Goal: Information Seeking & Learning: Learn about a topic

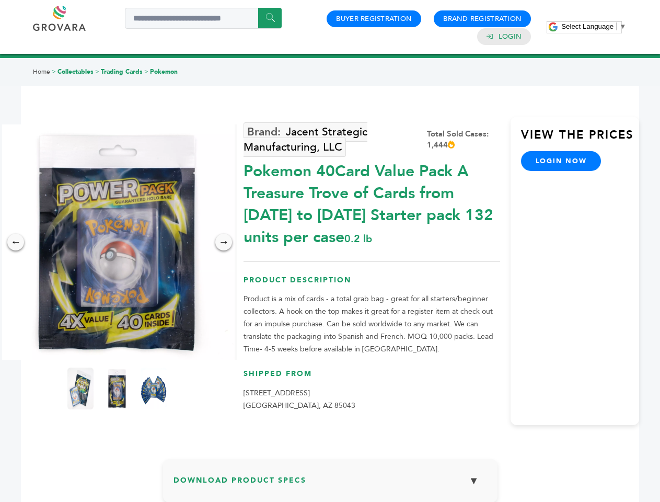
click at [593, 26] on span "Select Language" at bounding box center [587, 26] width 52 height 8
click at [117, 242] on img at bounding box center [116, 241] width 235 height 235
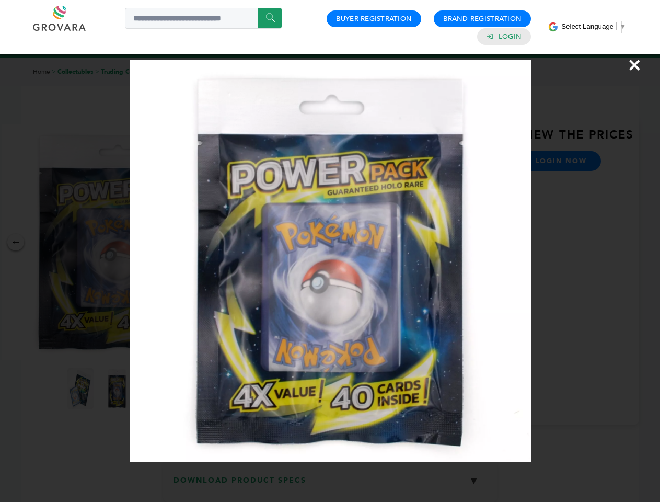
click at [16, 242] on div "×" at bounding box center [330, 251] width 660 height 502
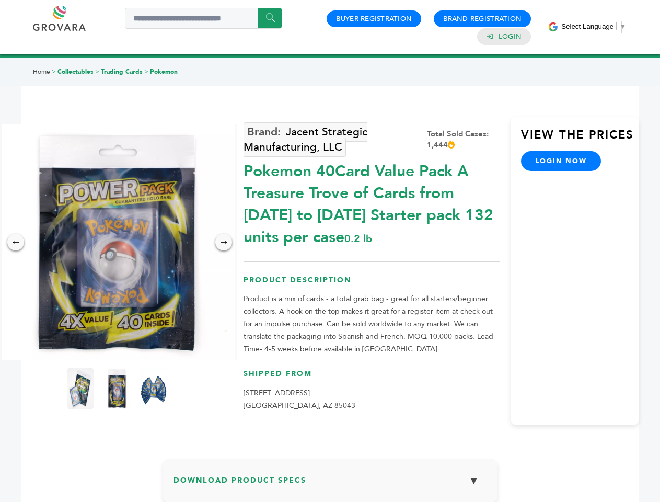
click at [224, 242] on div "→" at bounding box center [223, 242] width 17 height 17
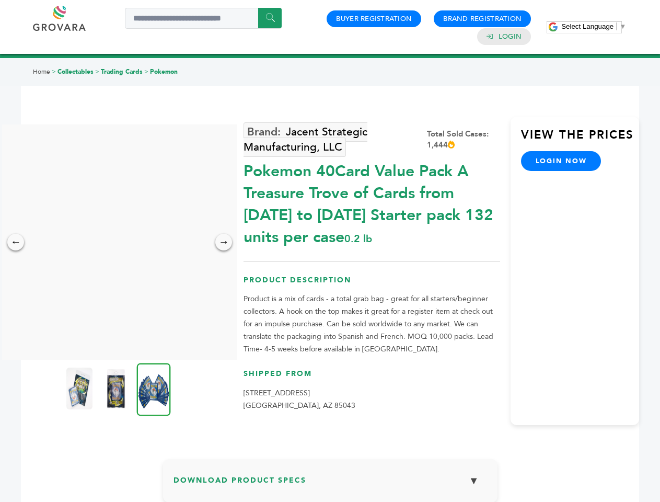
click at [80, 388] on img at bounding box center [79, 388] width 26 height 42
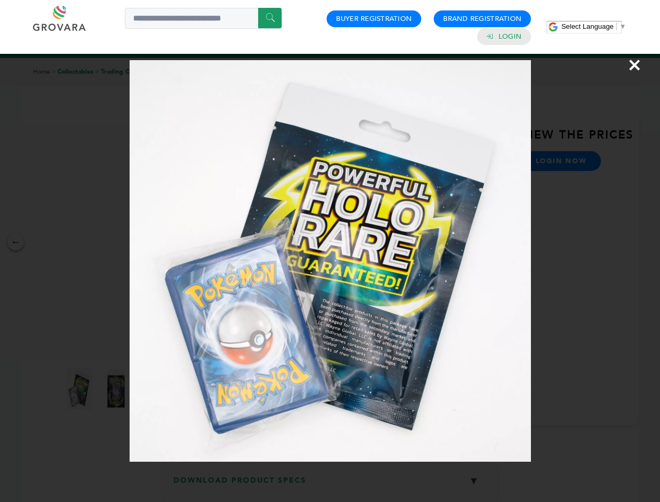
click at [117, 388] on div "×" at bounding box center [330, 251] width 660 height 502
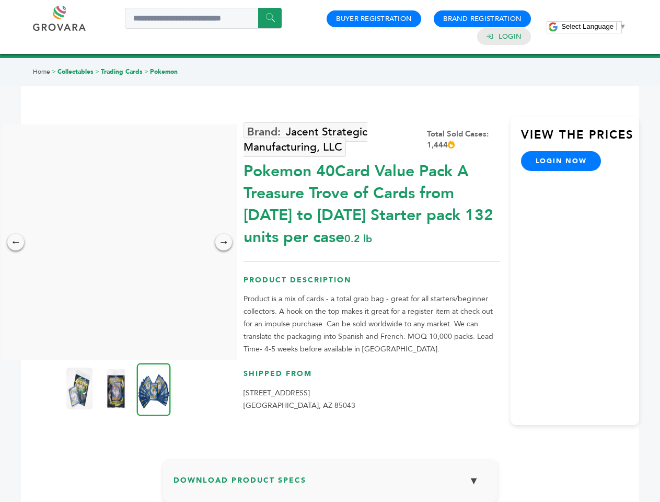
click at [154, 388] on img at bounding box center [154, 389] width 34 height 53
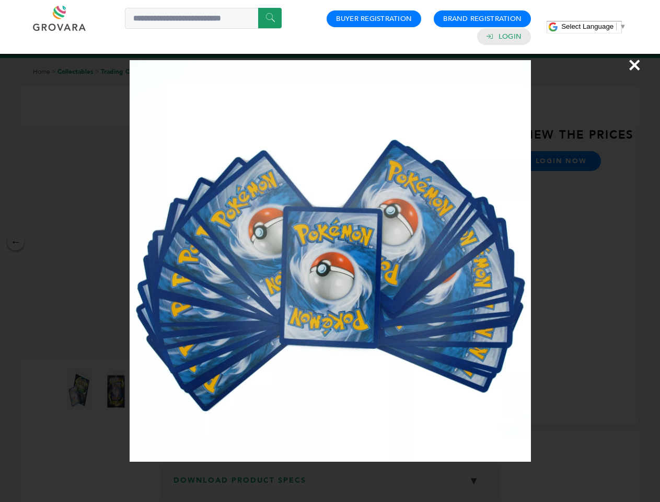
click at [330, 484] on div "×" at bounding box center [330, 251] width 660 height 502
